Goal: Task Accomplishment & Management: Manage account settings

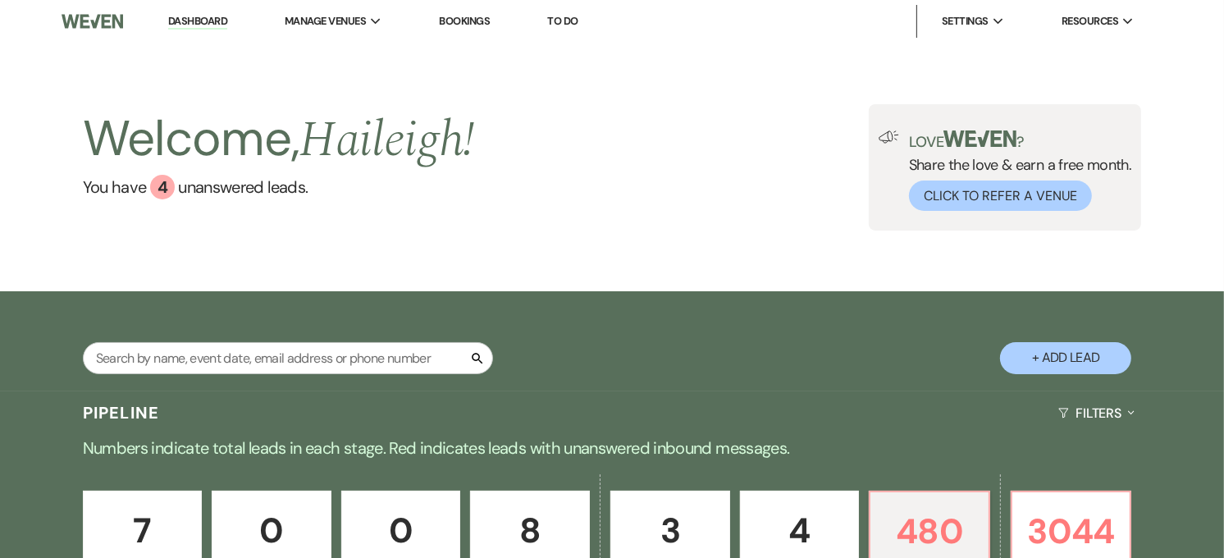
click at [211, 18] on link "Dashboard" at bounding box center [197, 22] width 59 height 16
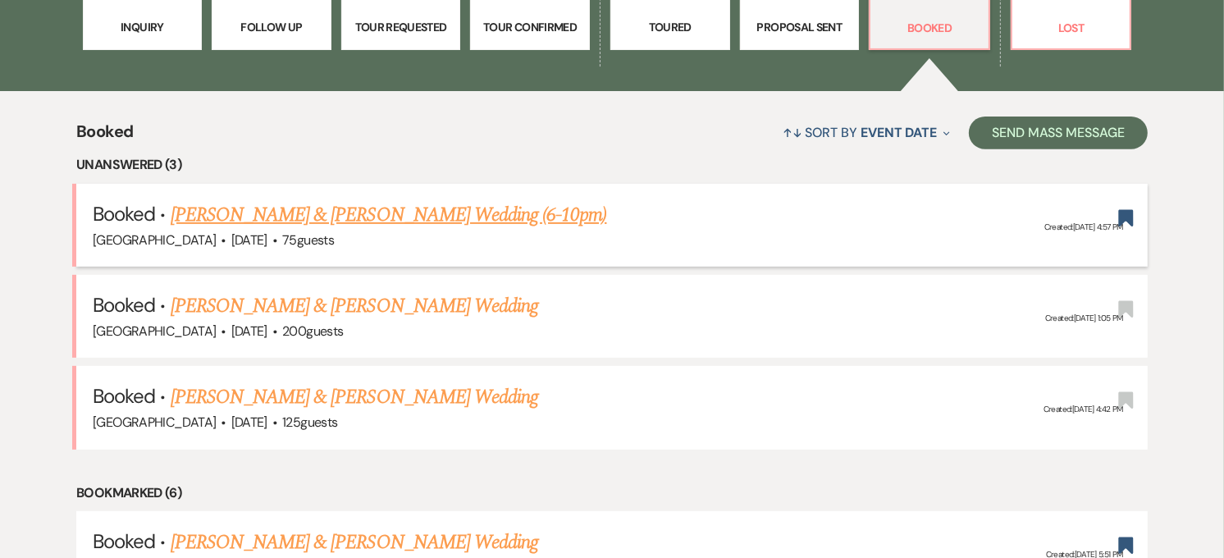
scroll to position [182, 0]
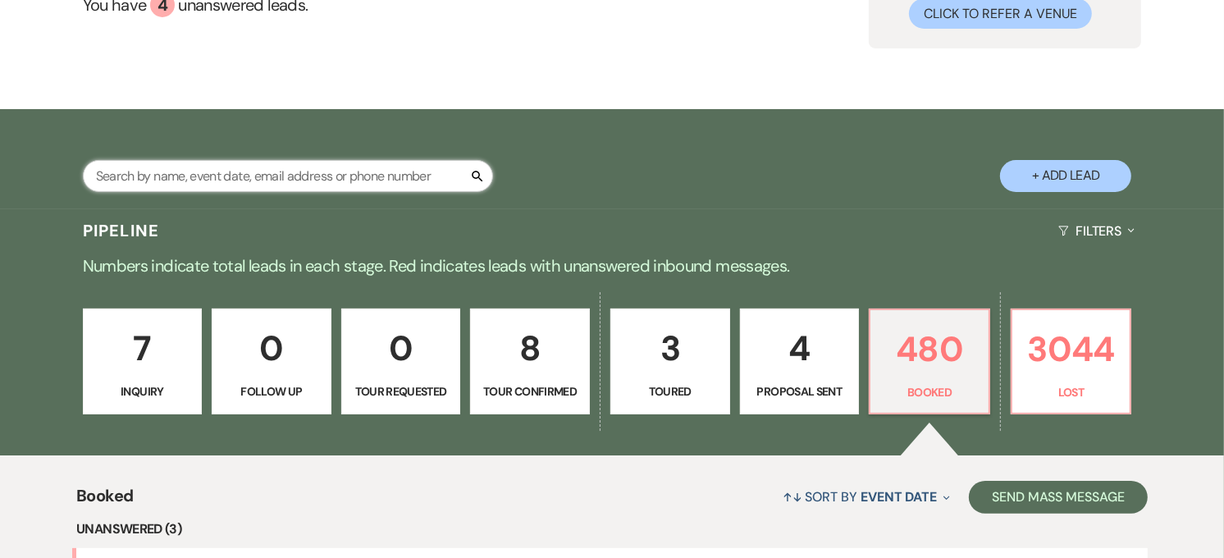
click at [254, 181] on input "text" at bounding box center [288, 176] width 410 height 32
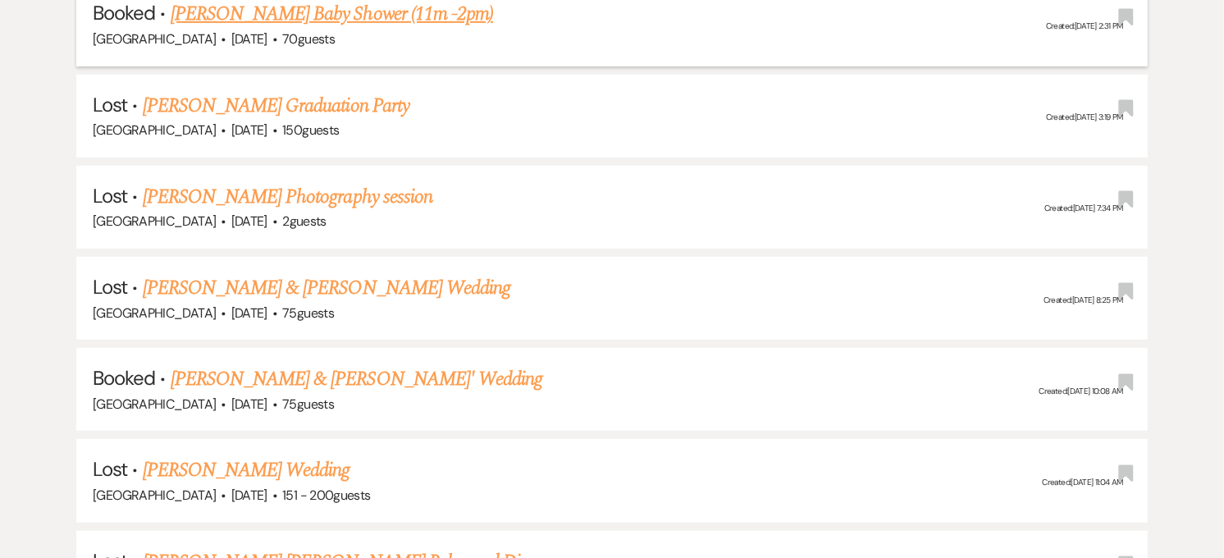
scroll to position [820, 0]
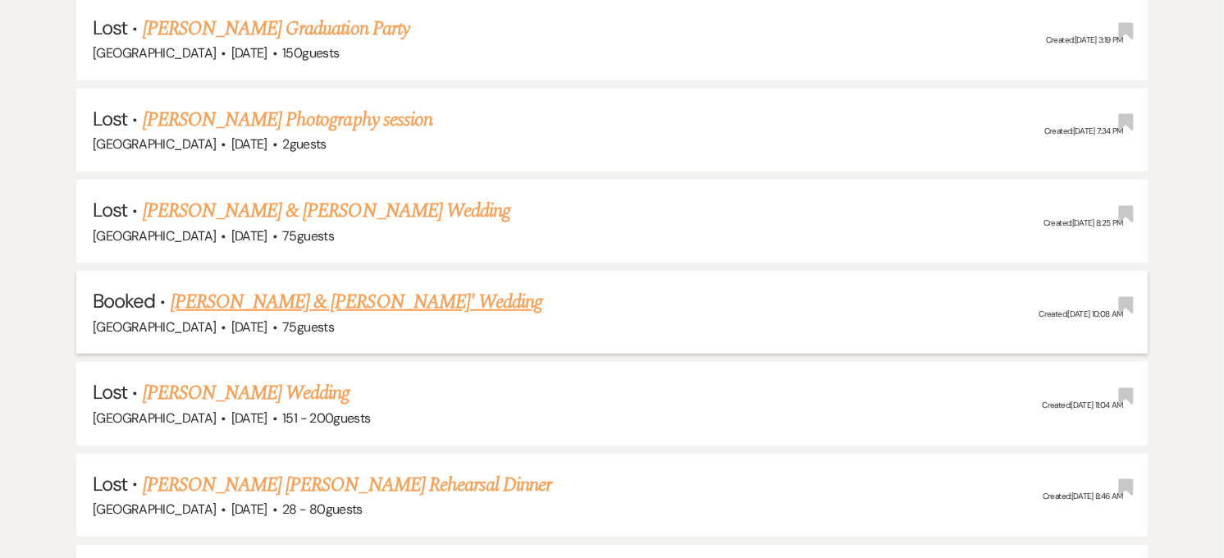
type input "[PERSON_NAME]"
click at [313, 296] on link "[PERSON_NAME] & [PERSON_NAME]' Wedding" at bounding box center [357, 302] width 372 height 30
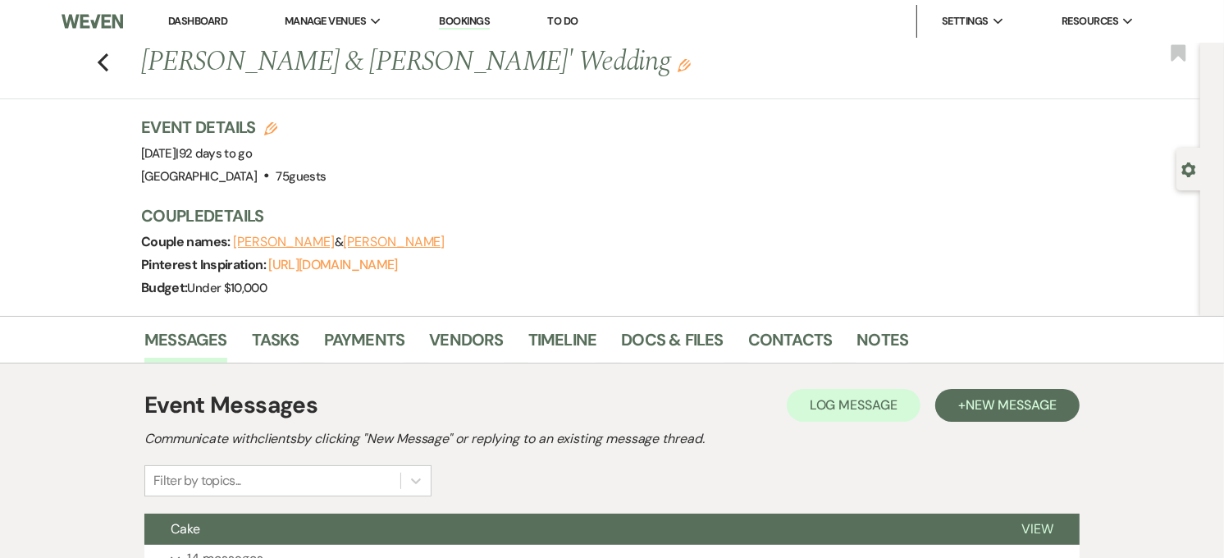
click at [183, 21] on link "Dashboard" at bounding box center [197, 21] width 59 height 14
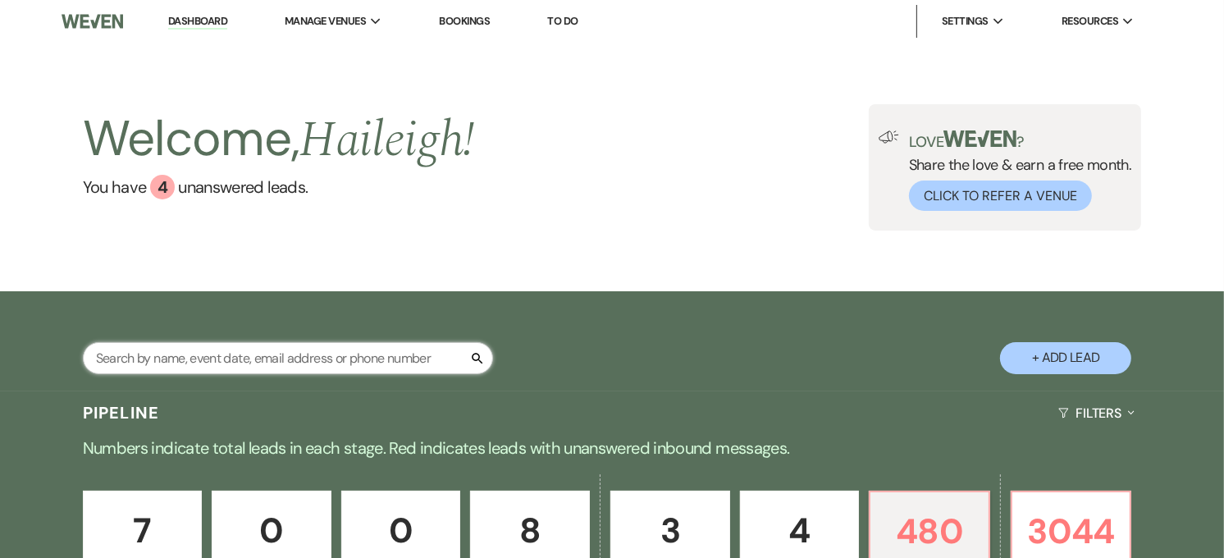
click at [209, 354] on input "text" at bounding box center [288, 358] width 410 height 32
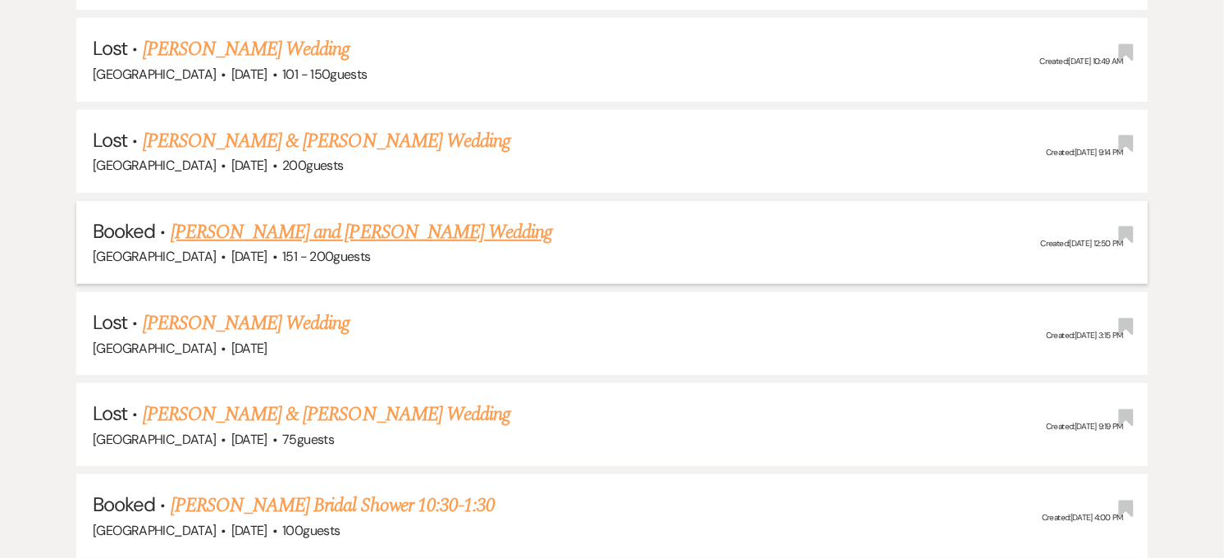
scroll to position [799, 0]
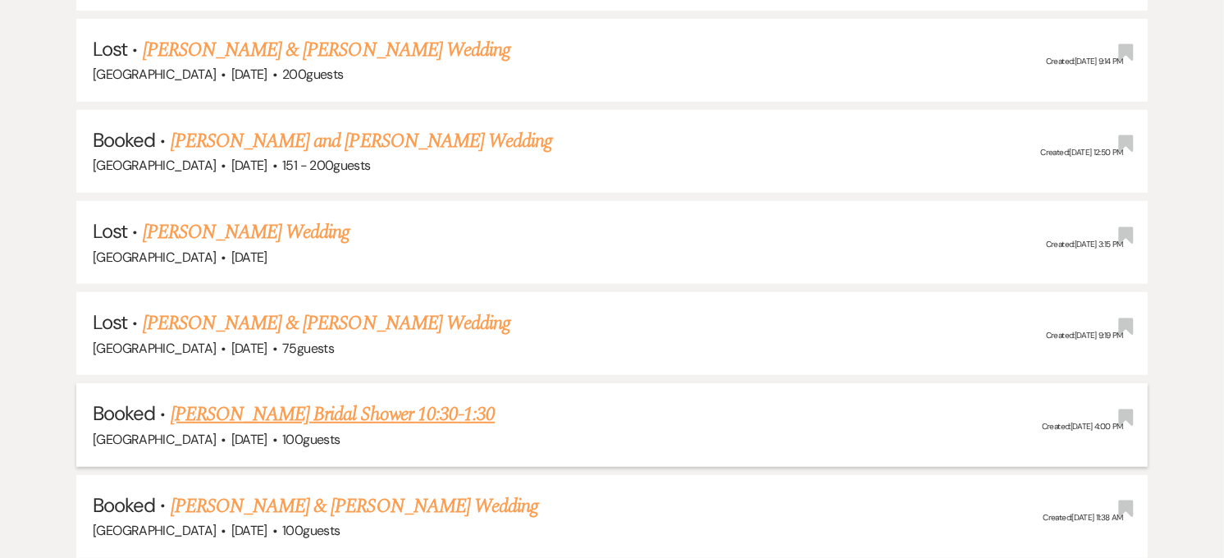
type input "[PERSON_NAME]"
click at [230, 400] on link "[PERSON_NAME] Bridal Shower 10:30-1:30" at bounding box center [333, 414] width 325 height 30
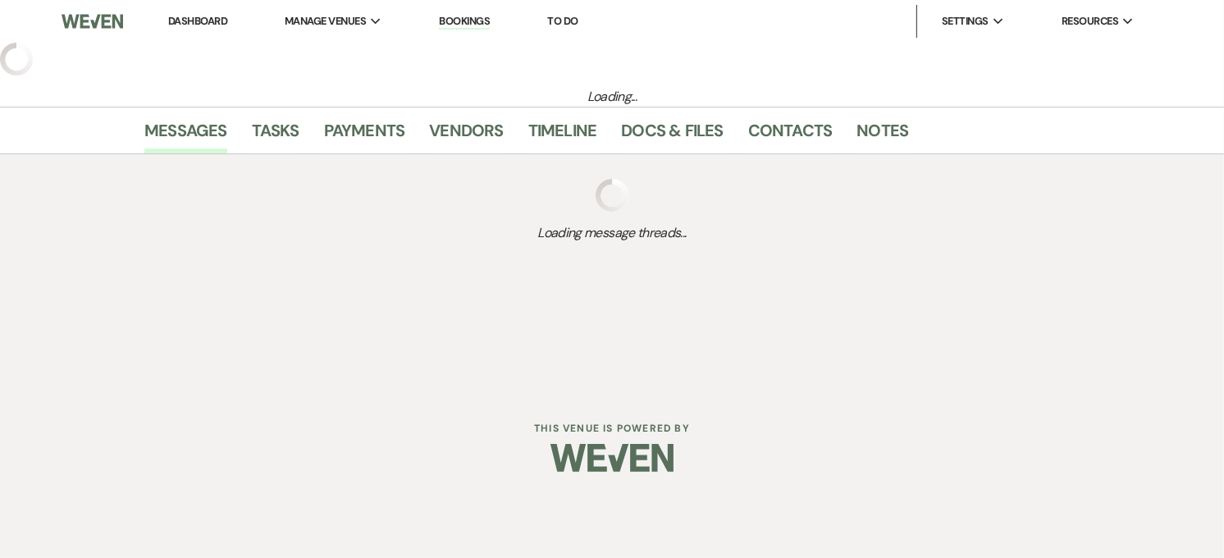
select select "20"
select select "5"
